Goal: Transaction & Acquisition: Book appointment/travel/reservation

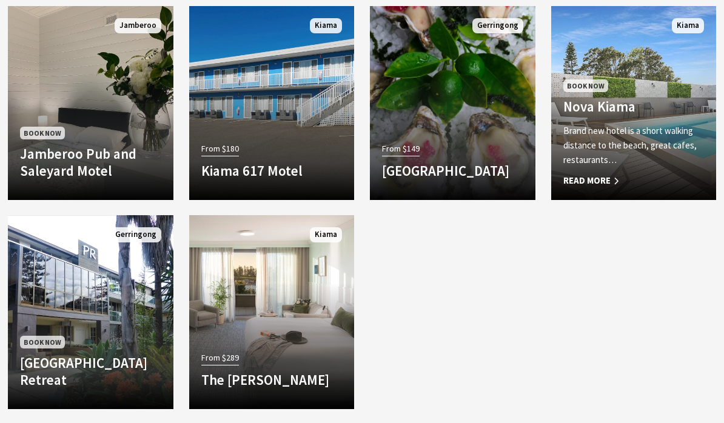
scroll to position [1072, 0]
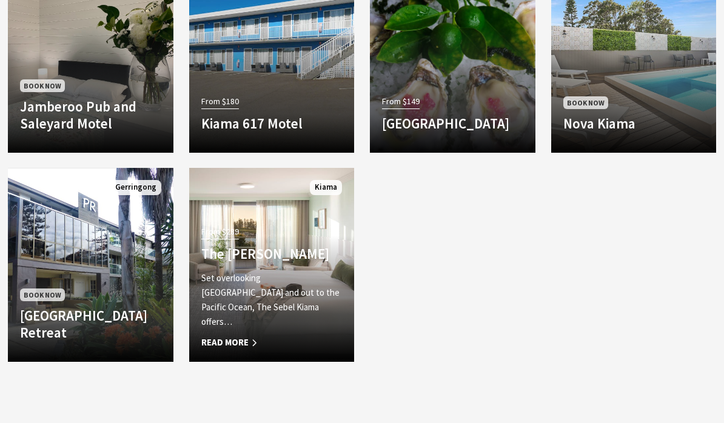
click at [305, 258] on div "From $289 The Sebel Kiama Set overlooking Kiama Harbour and out to the Pacific …" at bounding box center [271, 286] width 165 height 127
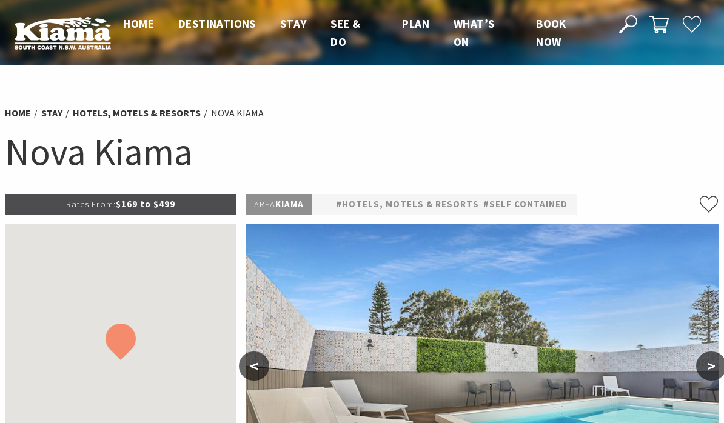
select select "3"
select select "2"
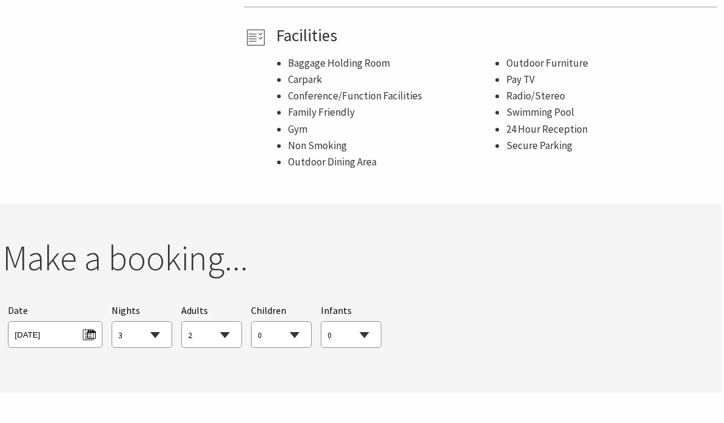
scroll to position [773, 2]
click at [71, 334] on span "Wed 01/10/2025" at bounding box center [55, 333] width 81 height 16
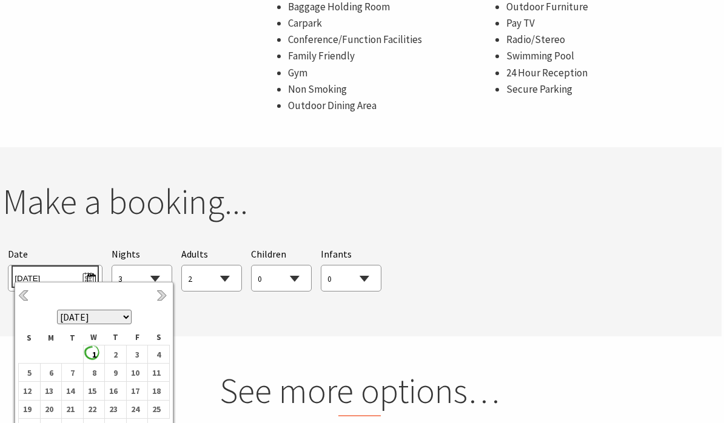
scroll to position [830, 2]
click at [162, 402] on b "25" at bounding box center [156, 409] width 16 height 16
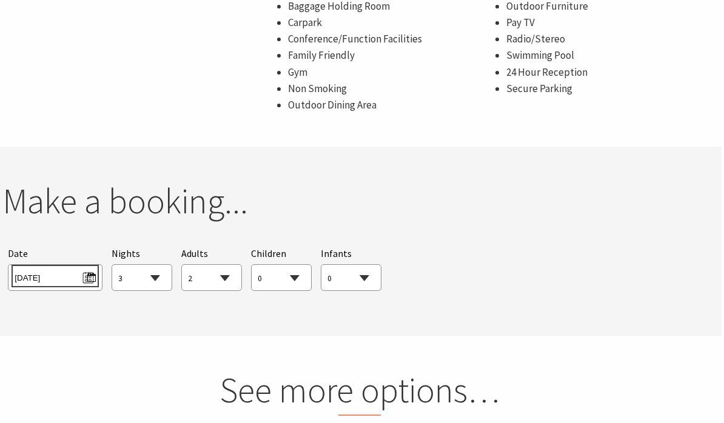
click at [95, 278] on span "Sat 25/10/2025" at bounding box center [55, 276] width 81 height 16
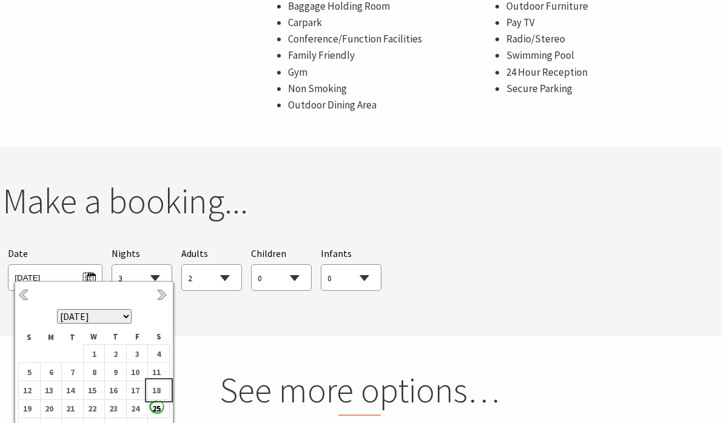
click at [161, 391] on b "18" at bounding box center [156, 390] width 16 height 16
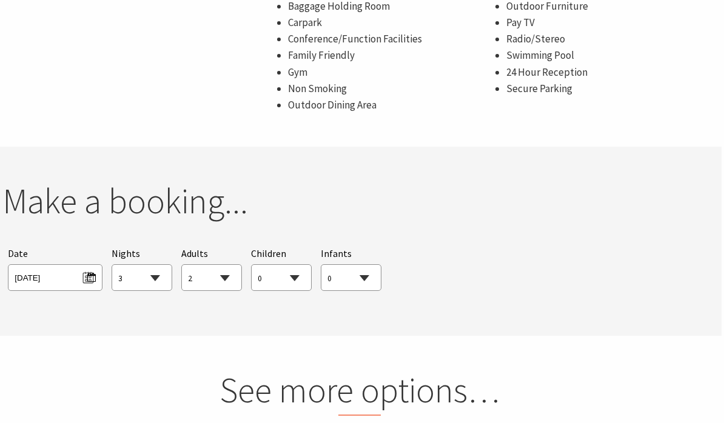
click at [156, 276] on select "1 2 3 4 5 6 7 8 9 10 11 12 13 14 15 16 17 18 19 20 21 22 23 24 25 26 27 28 29 30" at bounding box center [141, 278] width 59 height 27
select select "2"
click at [231, 273] on select "0 1 2 3 4 5 6 7 8 9 10 11 12 13 14 15 16 17 18 19 20 21 22 23 24 25 26 27 28 29…" at bounding box center [211, 278] width 59 height 27
select select "1"
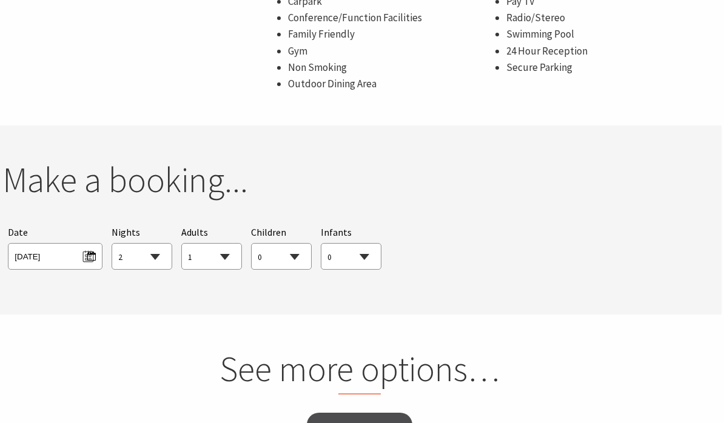
scroll to position [856, 2]
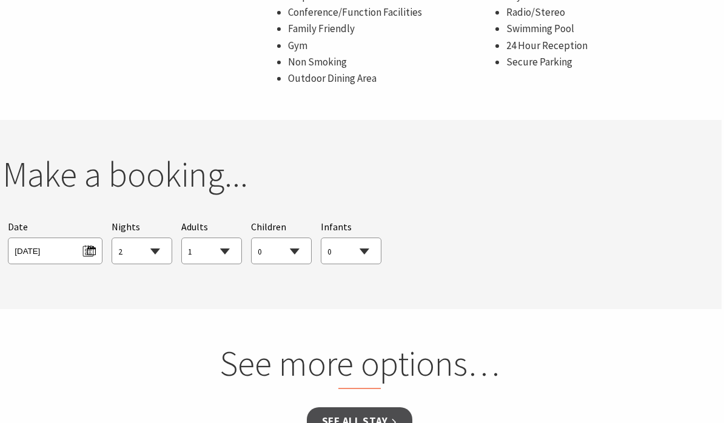
click at [362, 422] on link "See all Stay" at bounding box center [359, 422] width 105 height 28
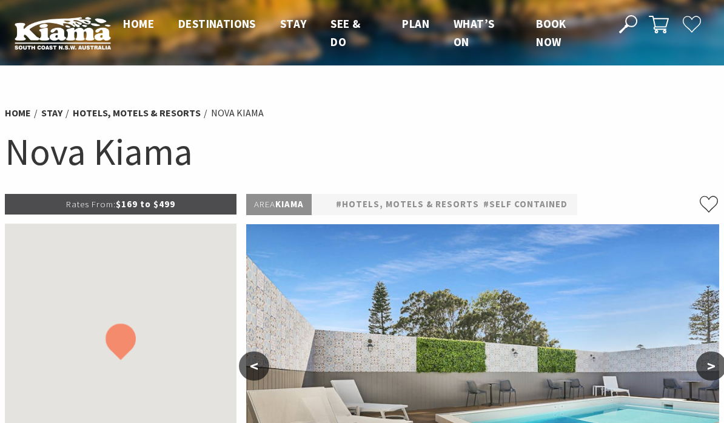
select select "2"
select select "1"
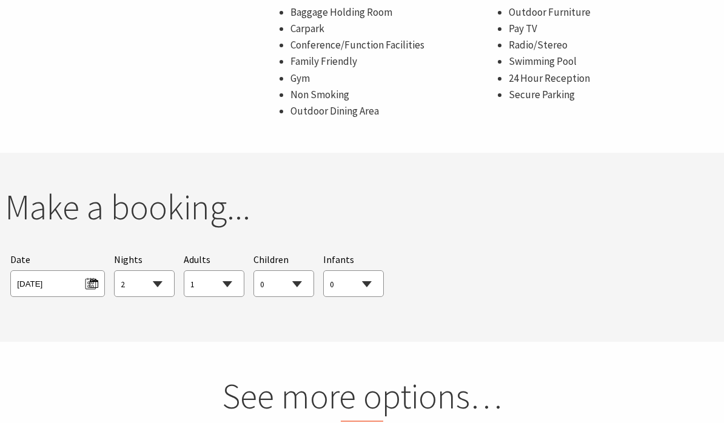
scroll to position [786, 0]
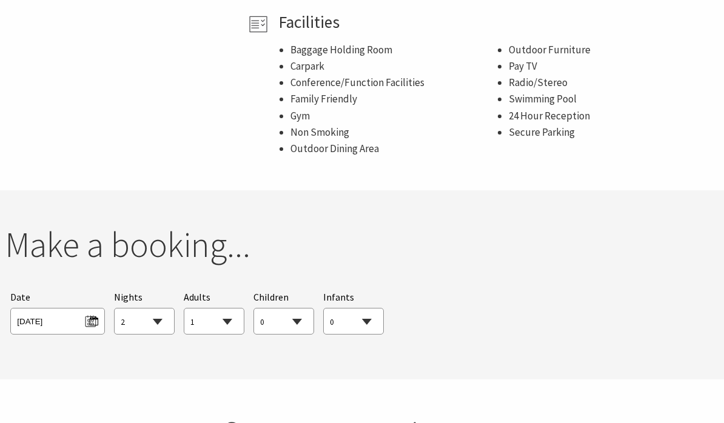
click at [202, 244] on h2 "Make a booking..." at bounding box center [362, 245] width 714 height 42
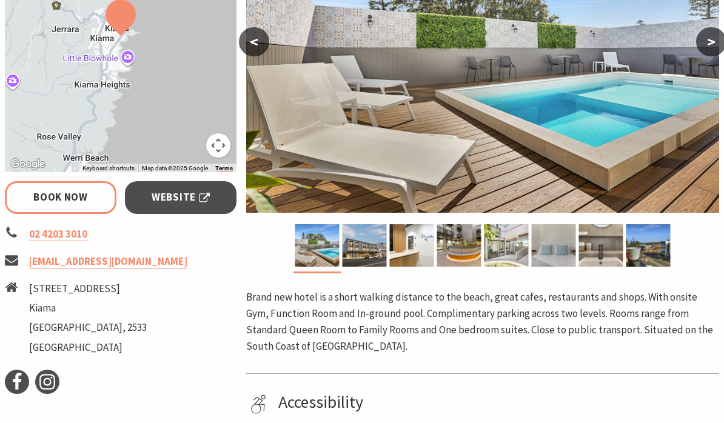
scroll to position [325, 0]
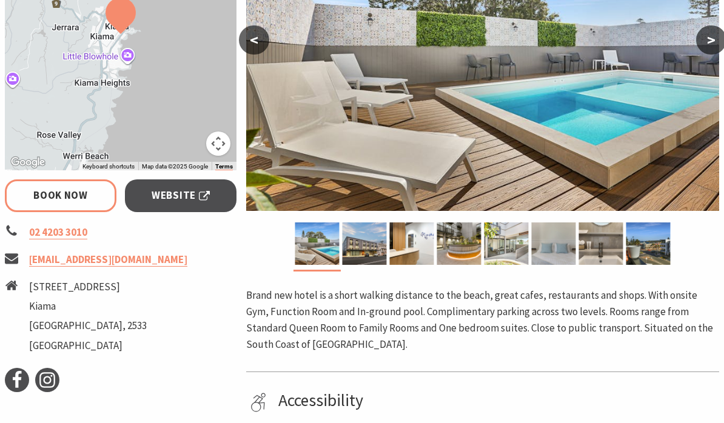
click at [88, 197] on link "Book Now" at bounding box center [60, 196] width 111 height 32
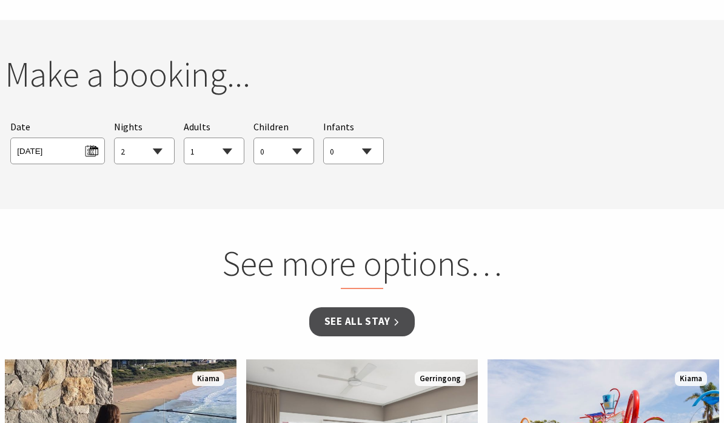
scroll to position [925, 0]
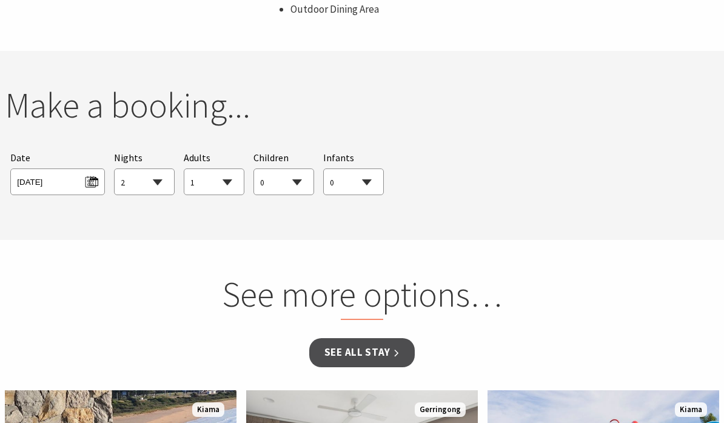
click at [296, 171] on select "0 1 2 3 4 5 6 7 8 9 10 11 12 13 14 15 16 17 18 19 20 21 22 23 24 25 26 27 28 29…" at bounding box center [283, 183] width 59 height 27
click at [368, 179] on select "0 1 2 3 4 5 6 7 8 9 10 11 12 13 14 15 16 17 18 19 20 21 22 23 24 25 26 27 28 29…" at bounding box center [353, 182] width 59 height 27
click at [511, 173] on div "Searching for Accommodation Tours Events Car Hire Packages Date [DATE] Nights 1…" at bounding box center [362, 172] width 714 height 56
click at [509, 150] on div "Searching for Accommodation Tours Events Car Hire Packages Date [DATE] Nights 1…" at bounding box center [362, 172] width 714 height 56
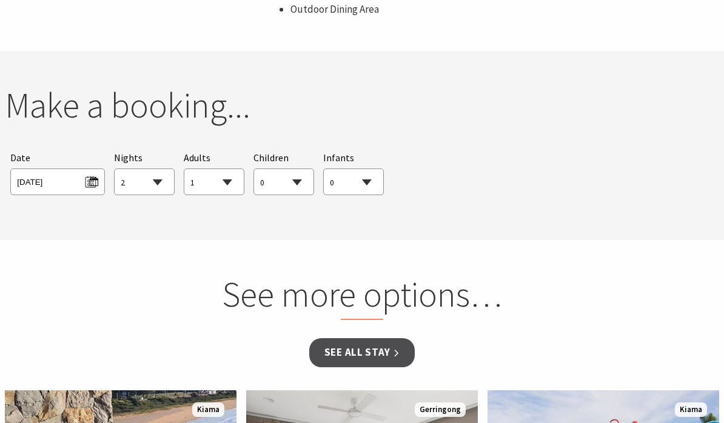
click at [510, 136] on div "Make a booking... Searching for Accommodation Tours Events Car Hire Packages Da…" at bounding box center [362, 145] width 724 height 122
click at [193, 105] on h2 "Make a booking..." at bounding box center [362, 105] width 714 height 42
click at [185, 91] on h2 "Make a booking..." at bounding box center [362, 105] width 714 height 42
click at [193, 117] on h2 "Make a booking..." at bounding box center [362, 105] width 714 height 42
click at [205, 87] on h2 "Make a booking..." at bounding box center [362, 105] width 714 height 42
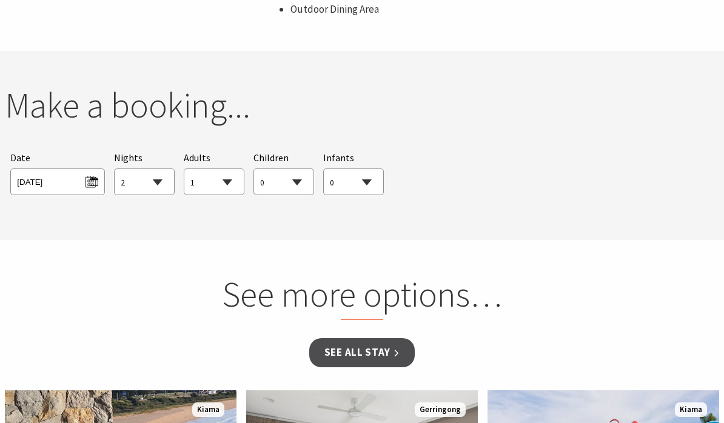
click at [570, 146] on div "Searching for Accommodation Tours Events Car Hire Packages Date [DATE] Nights 1…" at bounding box center [362, 172] width 714 height 56
click at [454, 280] on h2 "See more options…" at bounding box center [362, 296] width 460 height 47
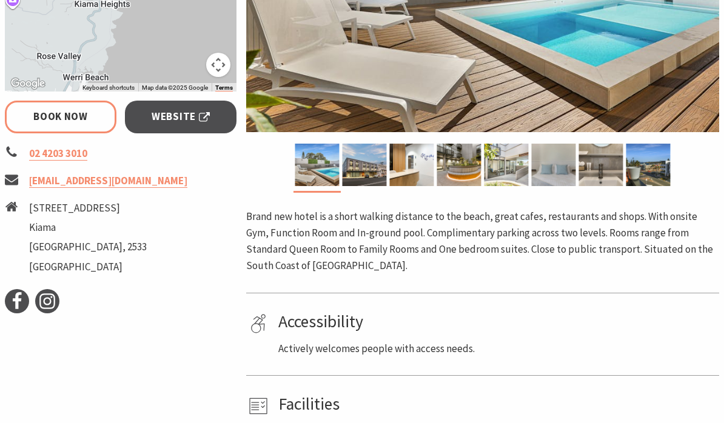
scroll to position [405, 0]
click at [362, 155] on img at bounding box center [364, 165] width 44 height 42
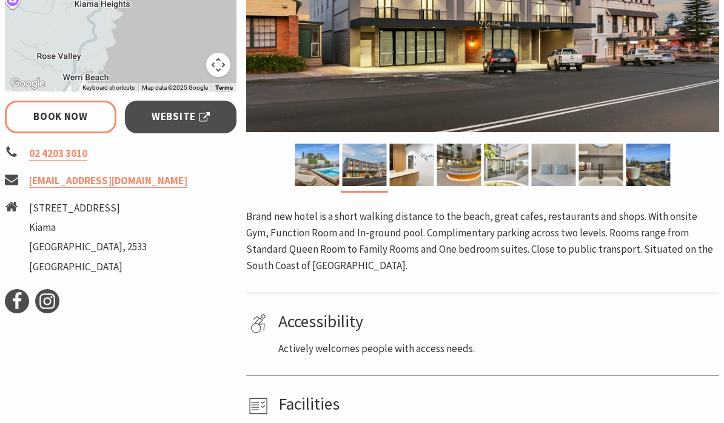
click at [424, 167] on img at bounding box center [411, 165] width 44 height 42
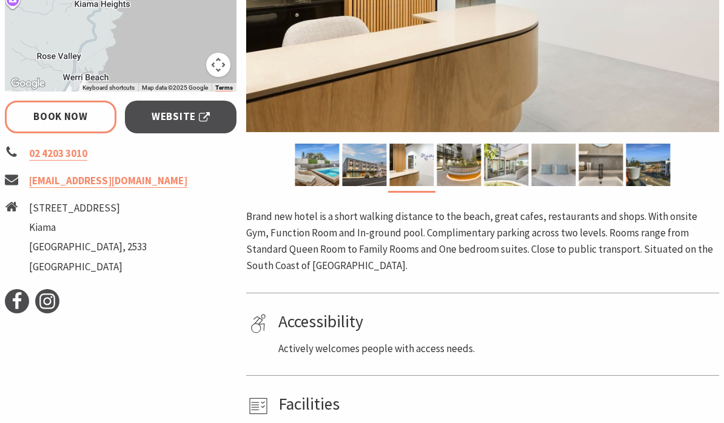
click at [461, 170] on img at bounding box center [458, 165] width 44 height 42
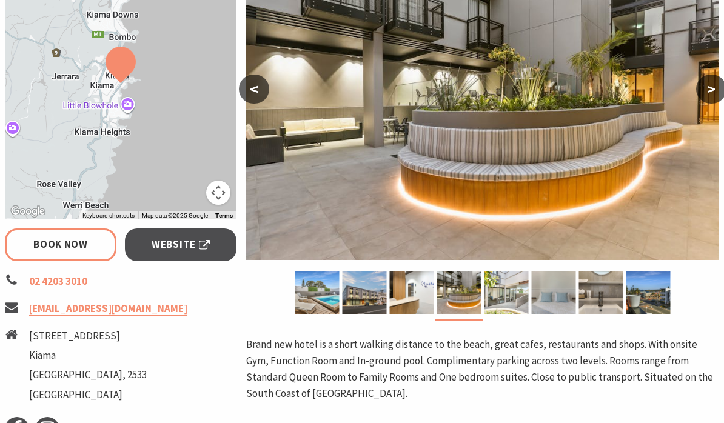
scroll to position [277, 0]
click at [505, 296] on img at bounding box center [506, 292] width 44 height 42
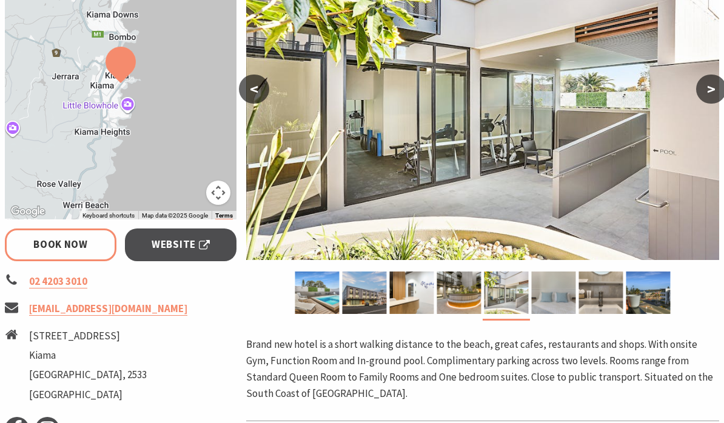
click at [548, 296] on img at bounding box center [553, 292] width 44 height 42
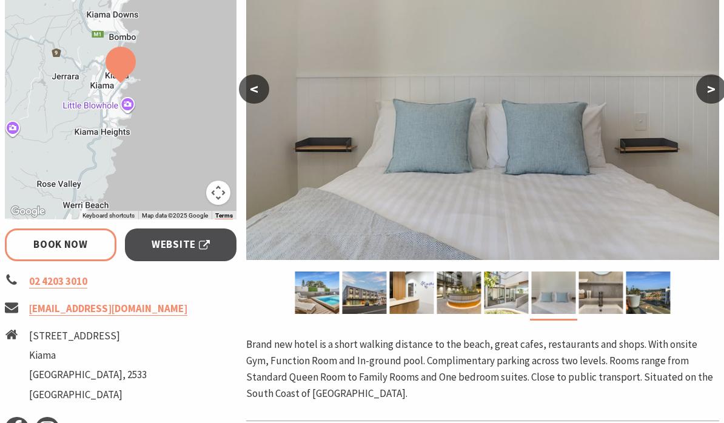
click at [598, 299] on img at bounding box center [600, 292] width 44 height 42
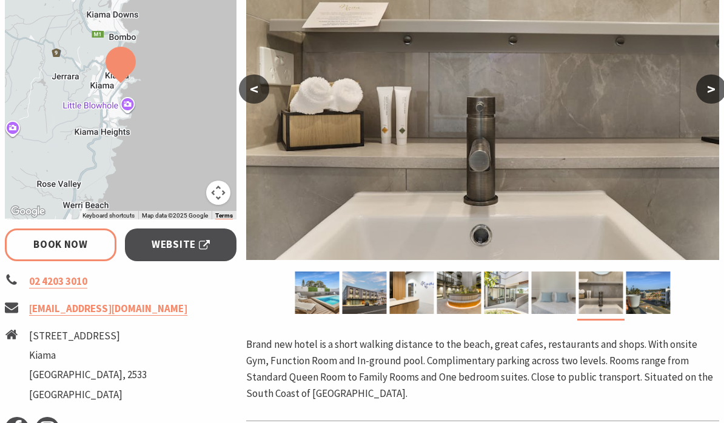
click at [647, 295] on img at bounding box center [647, 292] width 44 height 42
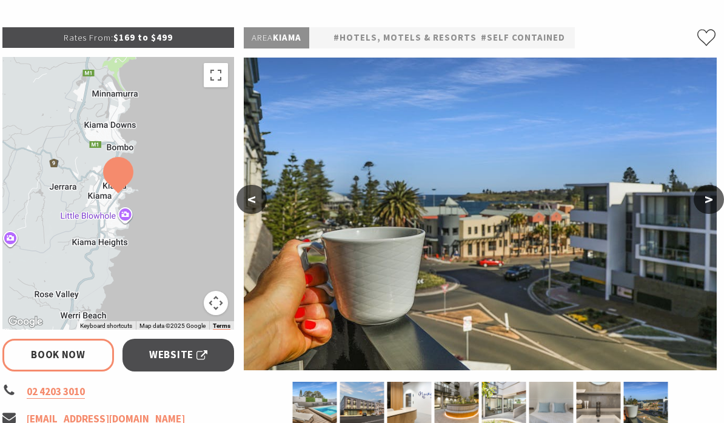
scroll to position [170, 2]
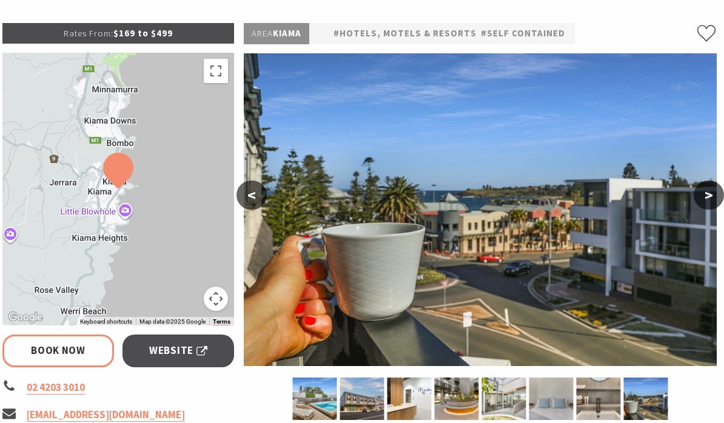
click at [200, 351] on span "Website" at bounding box center [179, 351] width 58 height 16
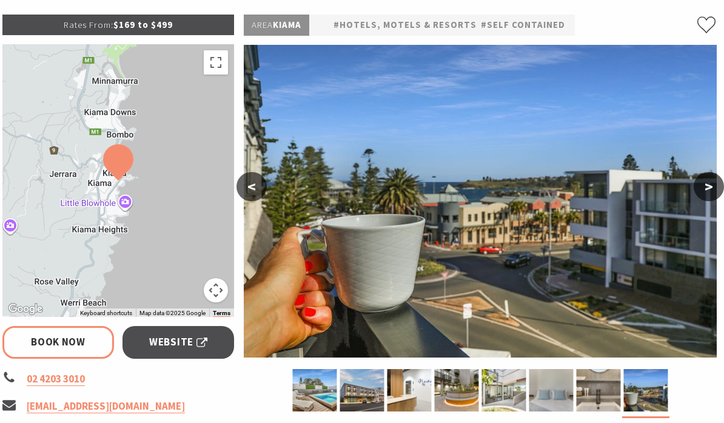
select select "2"
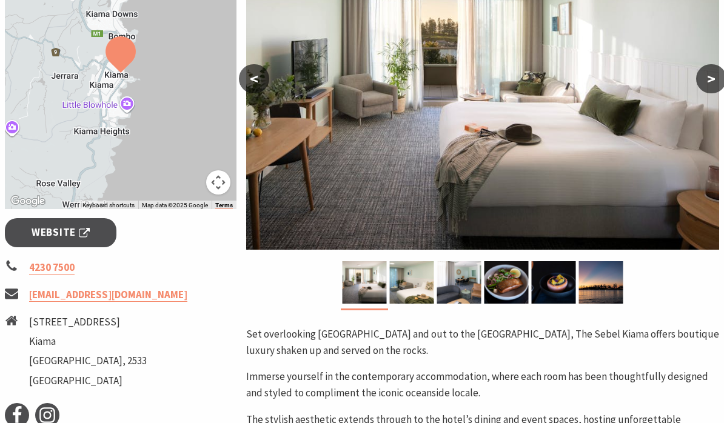
scroll to position [300, 0]
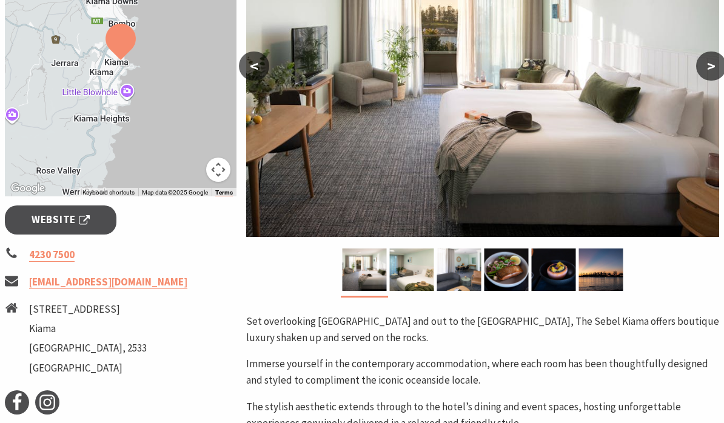
click at [84, 228] on link "Website" at bounding box center [60, 219] width 111 height 28
